Goal: Task Accomplishment & Management: Use online tool/utility

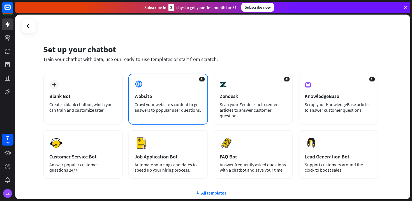
click at [164, 94] on div "Website" at bounding box center [167, 96] width 67 height 6
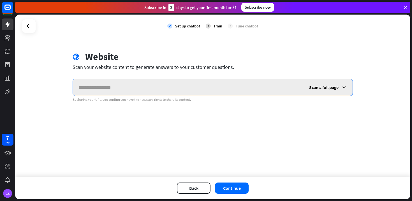
click at [171, 85] on input "text" at bounding box center [188, 87] width 231 height 17
paste input "**********"
type input "**********"
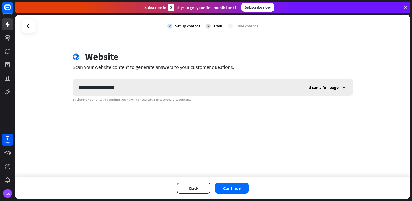
click at [319, 90] on span "Scan a full page" at bounding box center [323, 88] width 29 height 6
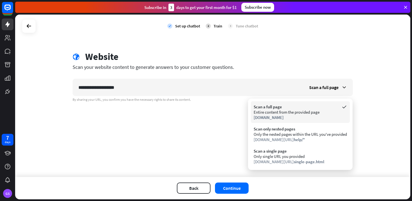
click at [290, 117] on div "[DOMAIN_NAME]" at bounding box center [300, 117] width 93 height 5
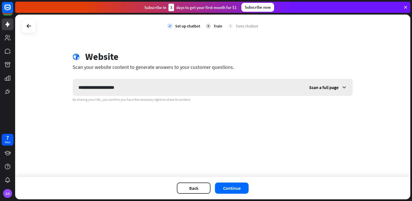
click at [317, 84] on div "Scan a full page" at bounding box center [327, 87] width 49 height 17
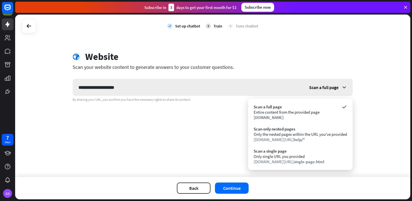
click at [317, 84] on div "Scan a full page" at bounding box center [327, 87] width 49 height 17
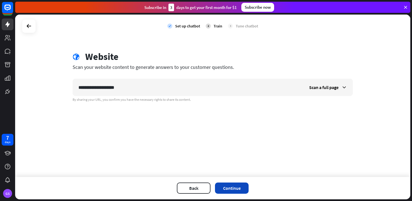
click at [233, 192] on button "Continue" at bounding box center [232, 188] width 34 height 11
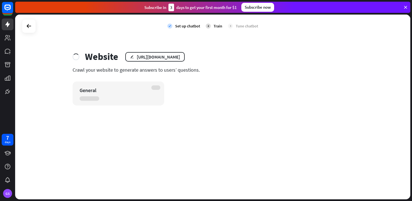
click at [159, 102] on div "General" at bounding box center [119, 94] width 92 height 24
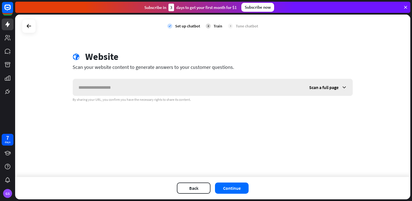
click at [127, 89] on input "text" at bounding box center [188, 87] width 231 height 17
type input "**********"
click at [232, 189] on button "Continue" at bounding box center [232, 188] width 34 height 11
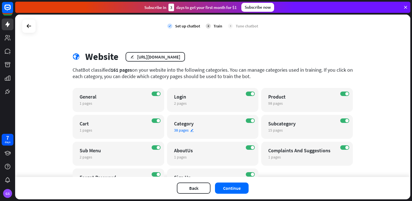
scroll to position [34, 0]
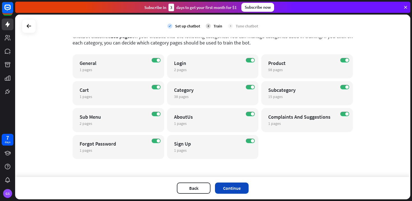
click at [232, 188] on button "Continue" at bounding box center [232, 188] width 34 height 11
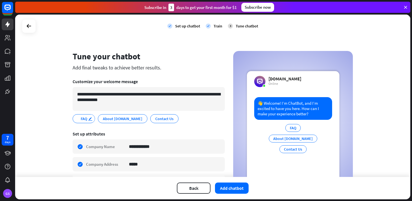
click at [88, 119] on div "edit" at bounding box center [91, 119] width 7 height 8
click at [91, 119] on icon "edit" at bounding box center [90, 119] width 4 height 4
click at [90, 118] on icon "edit" at bounding box center [90, 119] width 4 height 4
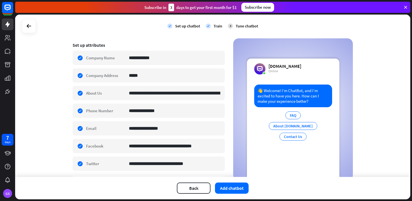
scroll to position [92, 0]
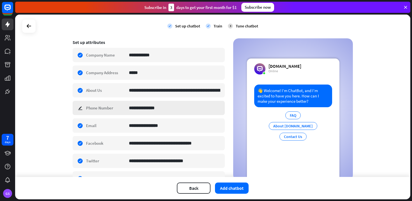
click at [80, 108] on div "**********" at bounding box center [149, 108] width 152 height 14
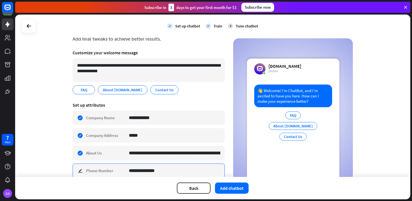
scroll to position [38, 0]
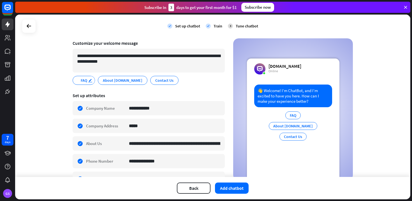
click at [90, 81] on icon "edit" at bounding box center [90, 80] width 4 height 4
click at [91, 81] on icon "edit" at bounding box center [90, 80] width 4 height 4
click at [106, 87] on section "**********" at bounding box center [149, 62] width 152 height 52
click at [117, 82] on span "About [DOMAIN_NAME]" at bounding box center [122, 80] width 41 height 6
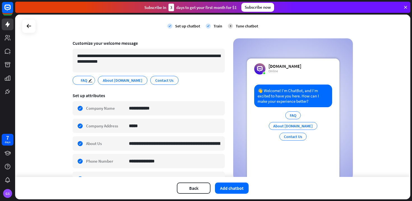
click at [79, 81] on div "FAQ edit" at bounding box center [84, 80] width 22 height 9
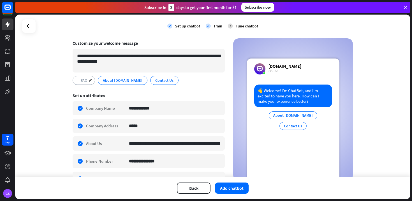
click at [79, 81] on div "FAQ edit" at bounding box center [84, 80] width 22 height 9
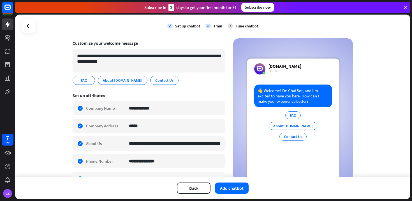
scroll to position [143, 0]
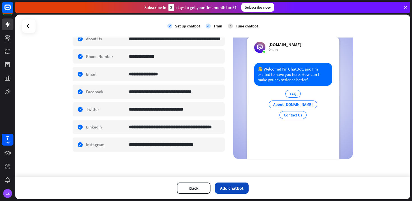
click at [221, 186] on button "Add chatbot" at bounding box center [232, 188] width 34 height 11
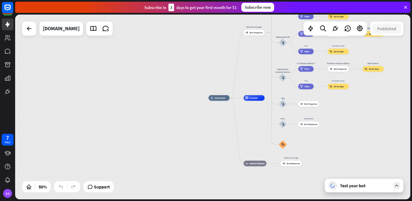
click at [320, 90] on div "home_2 Start point Welcome message block_bot_response Bot Response About us blo…" at bounding box center [212, 107] width 395 height 185
click at [346, 189] on div "Test your bot" at bounding box center [364, 185] width 78 height 13
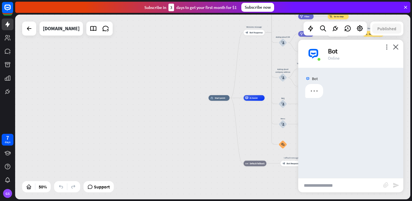
click at [334, 185] on input "text" at bounding box center [340, 185] width 85 height 14
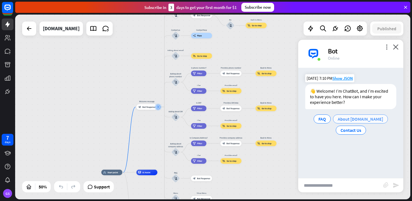
click at [356, 120] on span "About [DOMAIN_NAME]" at bounding box center [360, 119] width 45 height 6
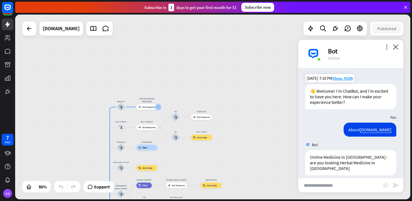
scroll to position [15, 0]
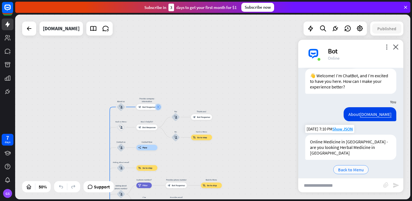
click at [350, 167] on span "Back to Menu" at bounding box center [351, 170] width 26 height 6
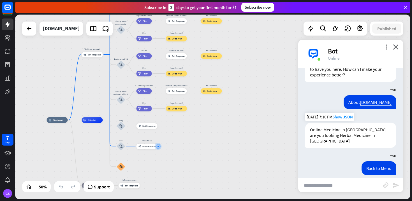
scroll to position [55, 0]
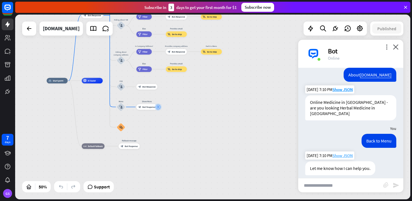
click at [341, 153] on span "Show JSON" at bounding box center [342, 155] width 20 height 5
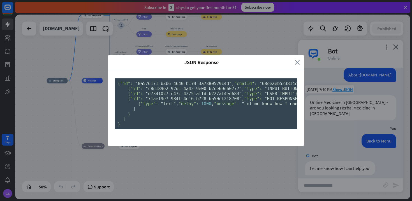
click at [296, 59] on icon "close" at bounding box center [297, 62] width 5 height 6
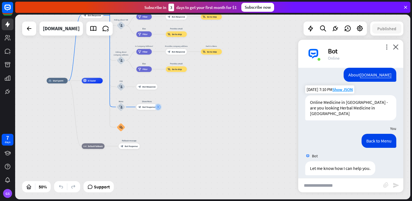
scroll to position [0, 0]
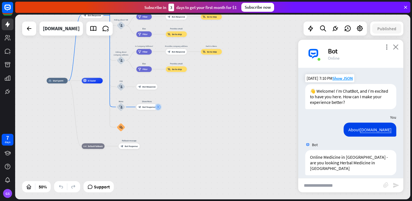
click at [396, 49] on icon "close" at bounding box center [396, 46] width 6 height 5
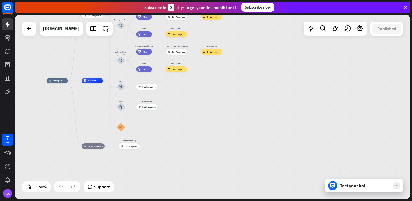
click at [6, 103] on div "7 days GS" at bounding box center [7, 100] width 15 height 201
click at [5, 9] on icon at bounding box center [7, 7] width 7 height 7
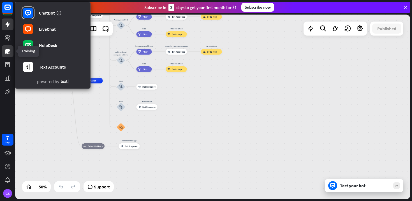
click at [10, 53] on icon at bounding box center [7, 51] width 7 height 7
